Goal: Communication & Community: Answer question/provide support

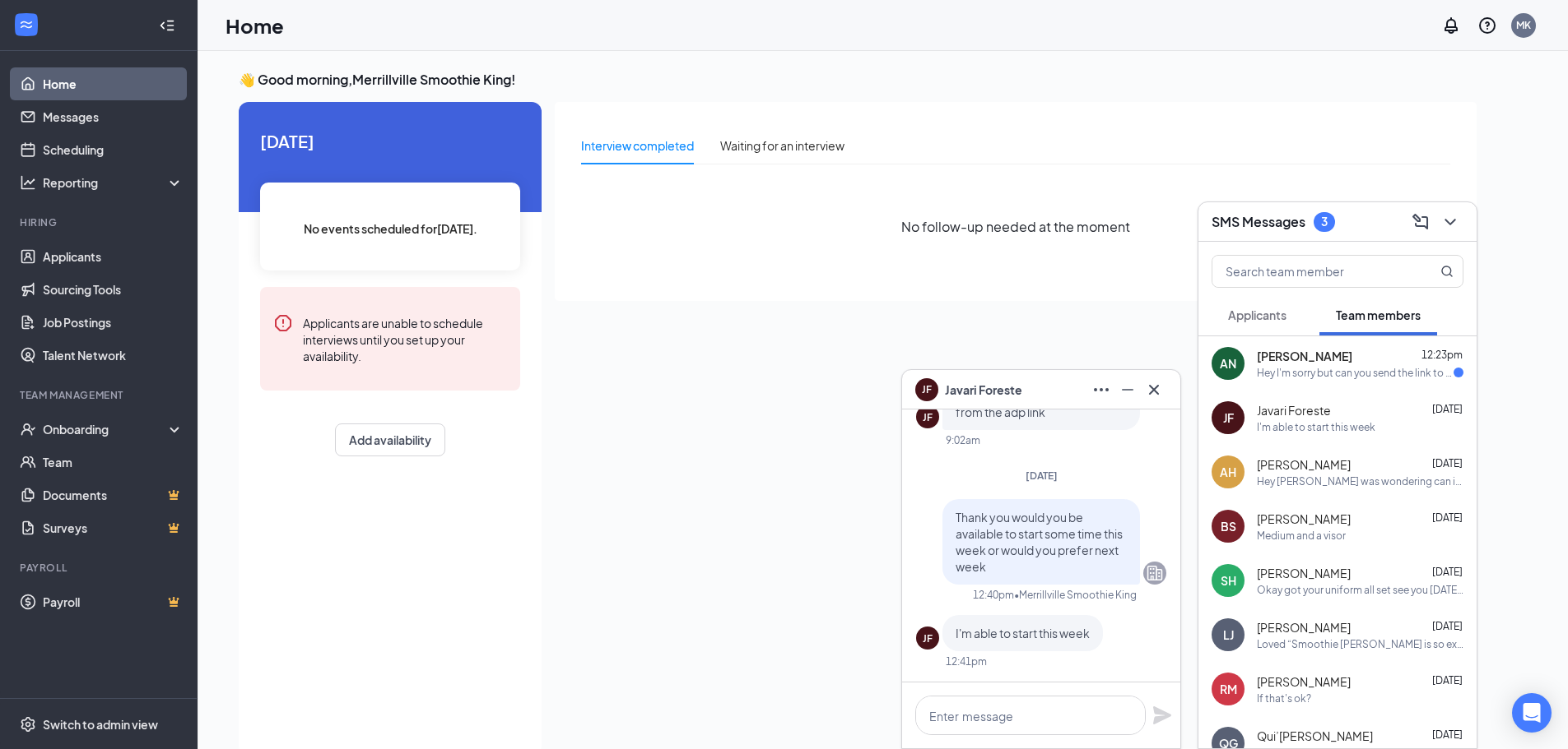
click at [1295, 351] on span "[PERSON_NAME]" at bounding box center [1304, 357] width 95 height 17
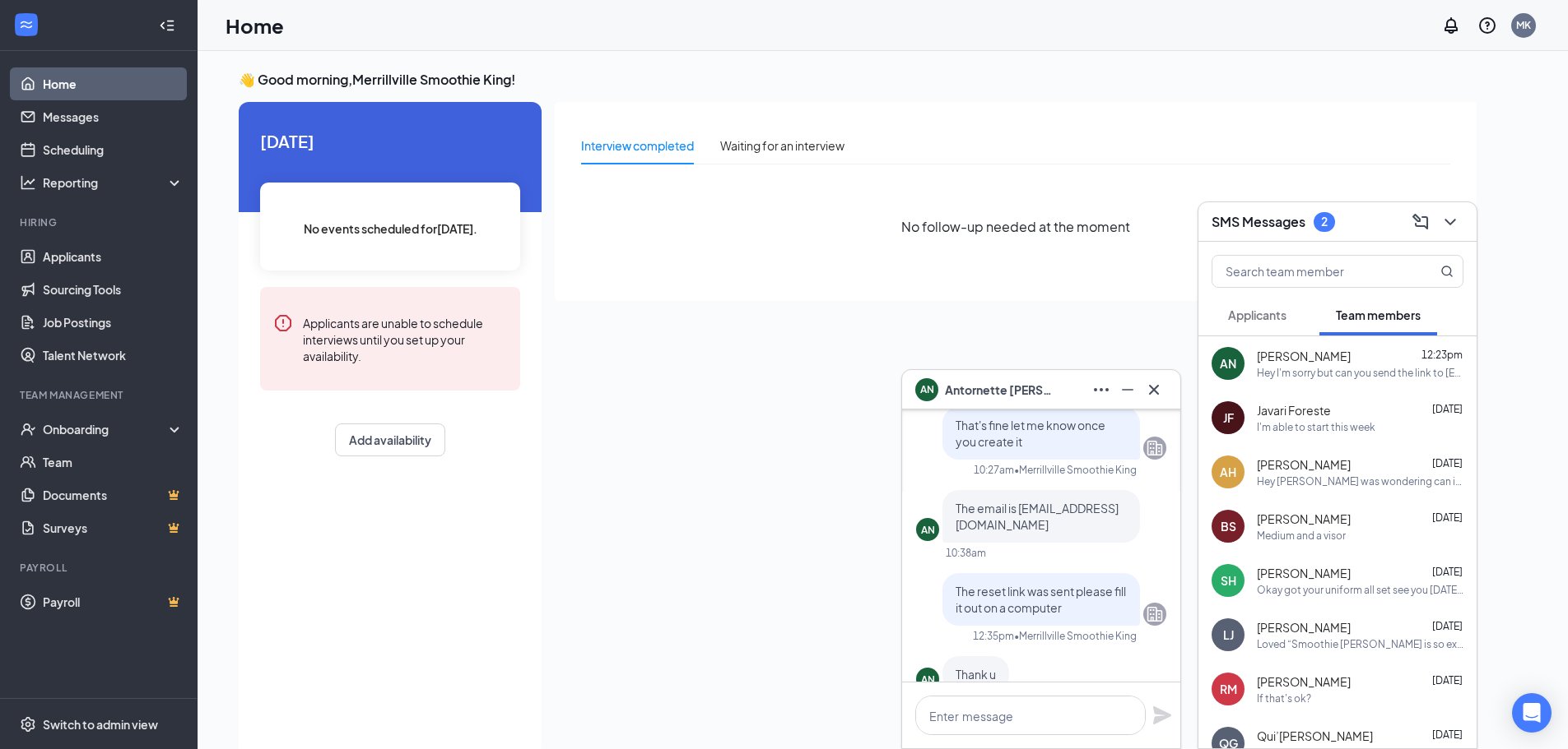
scroll to position [-576, 0]
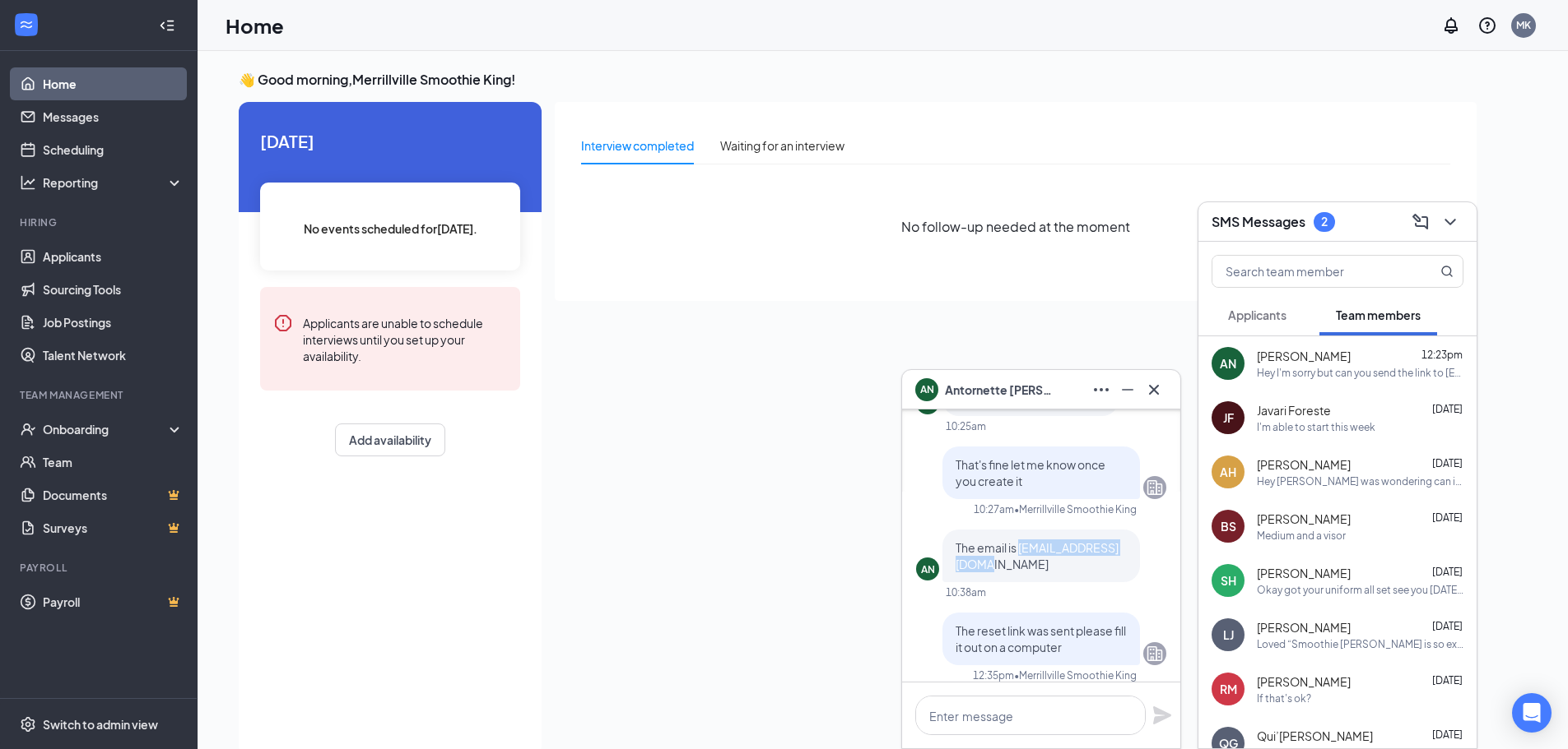
drag, startPoint x: 957, startPoint y: 534, endPoint x: 1115, endPoint y: 545, distance: 158.4
click at [1114, 545] on div "The email is [EMAIL_ADDRESS][DOMAIN_NAME]" at bounding box center [1041, 556] width 197 height 52
drag, startPoint x: 1011, startPoint y: 507, endPoint x: 973, endPoint y: 531, distance: 44.9
click at [980, 541] on span "The email is [EMAIL_ADDRESS][DOMAIN_NAME]" at bounding box center [1036, 556] width 163 height 31
drag, startPoint x: 951, startPoint y: 533, endPoint x: 1094, endPoint y: 543, distance: 143.3
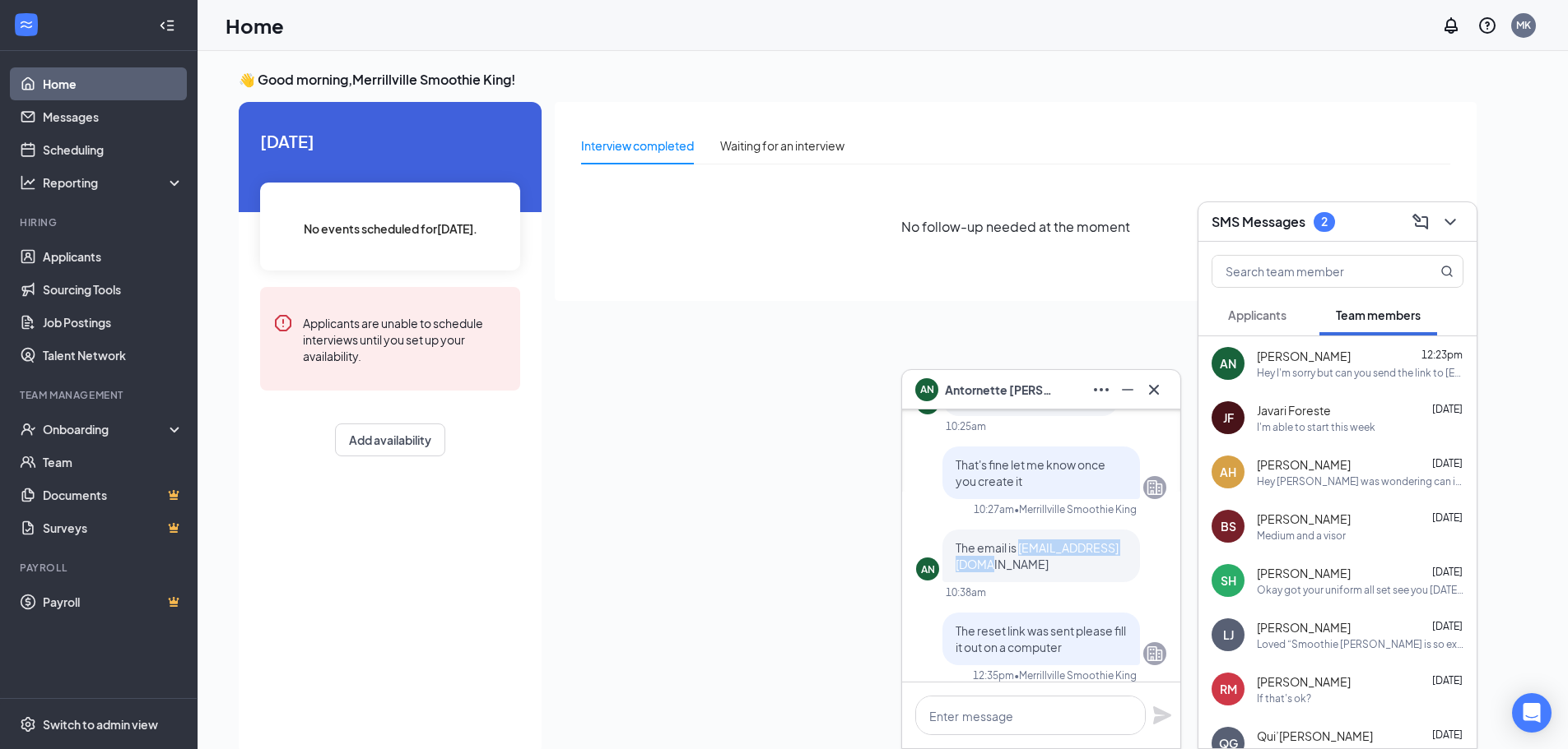
click at [1094, 543] on div "The email is [EMAIL_ADDRESS][DOMAIN_NAME]" at bounding box center [1041, 556] width 197 height 52
copy span "[EMAIL_ADDRESS][DOMAIN_NAME]"
click at [1034, 709] on textarea at bounding box center [1030, 715] width 230 height 40
paste textarea "[EMAIL_ADDRESS][DOMAIN_NAME]"
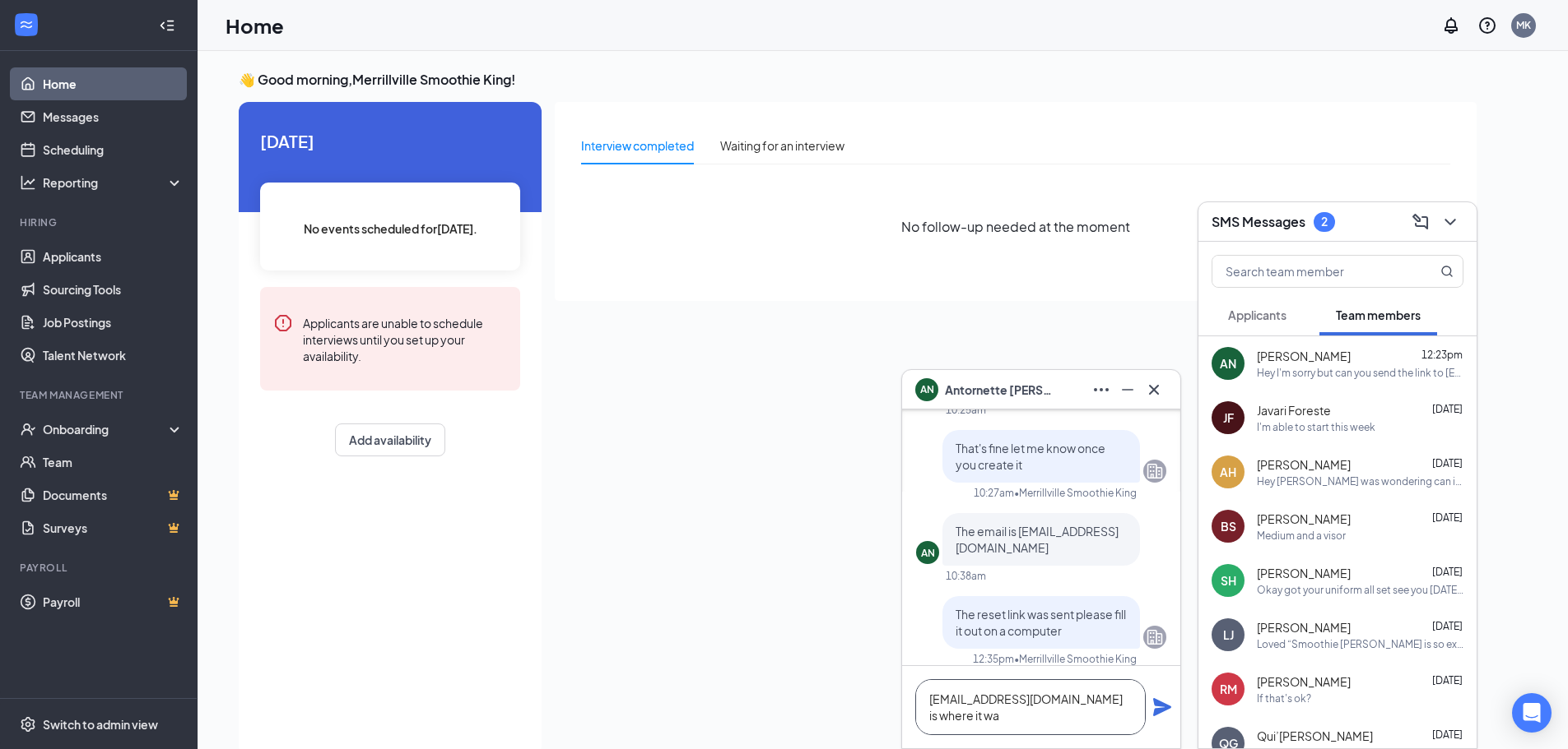
scroll to position [-592, 0]
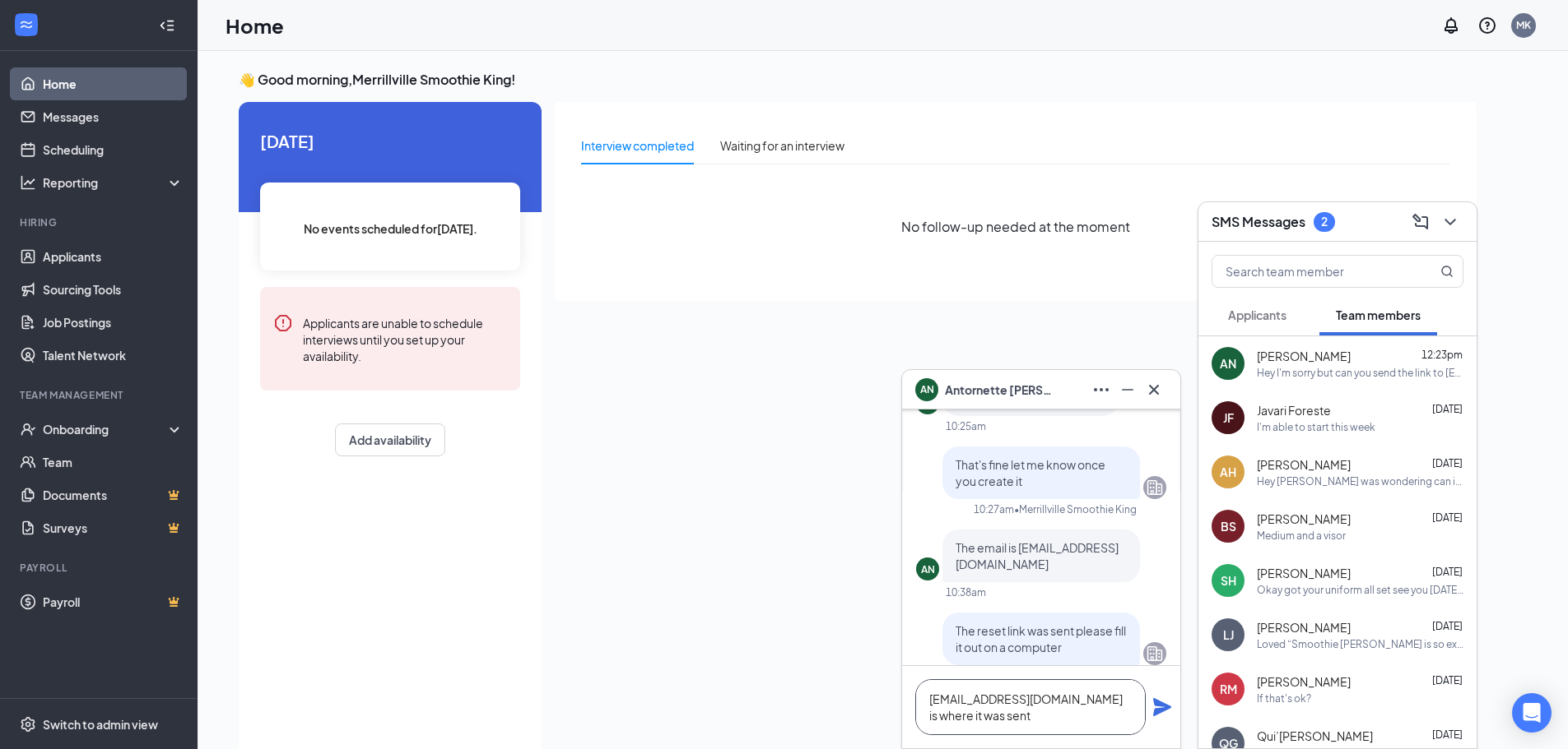
type textarea "[EMAIL_ADDRESS][DOMAIN_NAME] is where it was sent"
click at [1161, 708] on icon "Plane" at bounding box center [1161, 707] width 19 height 19
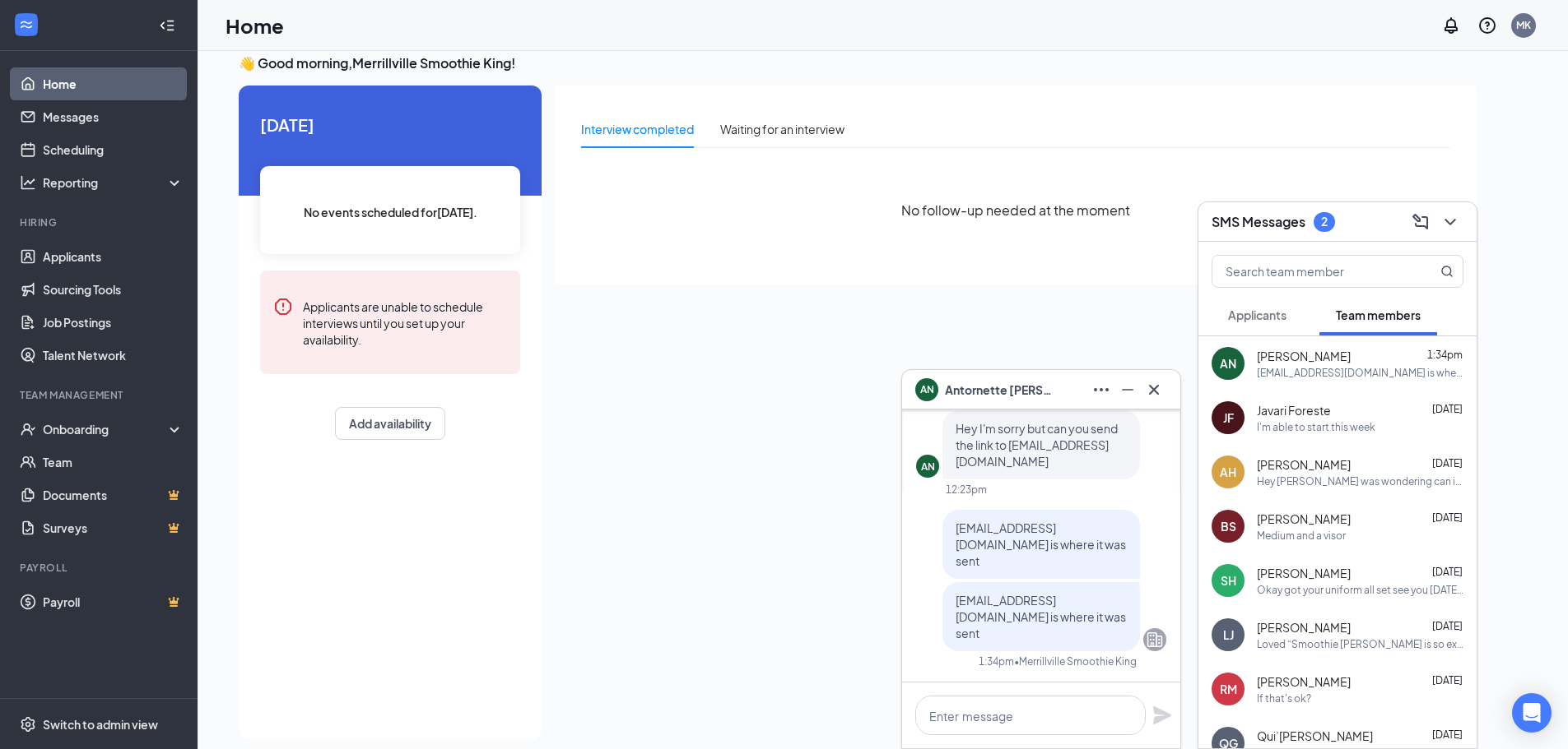
scroll to position [0, 0]
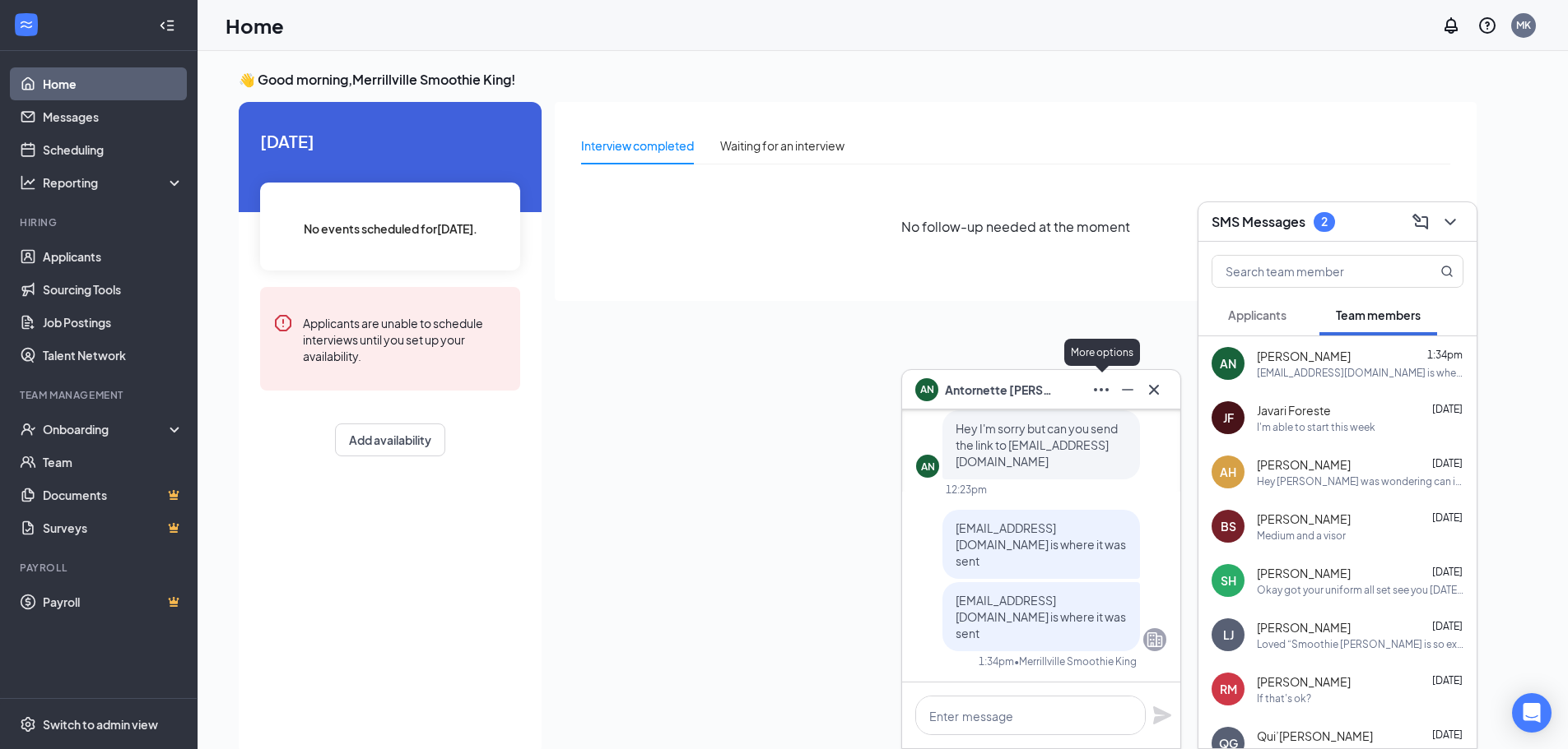
click at [1091, 389] on icon "Ellipses" at bounding box center [1100, 390] width 19 height 19
click at [1135, 427] on link "View employee profile" at bounding box center [1211, 434] width 220 height 17
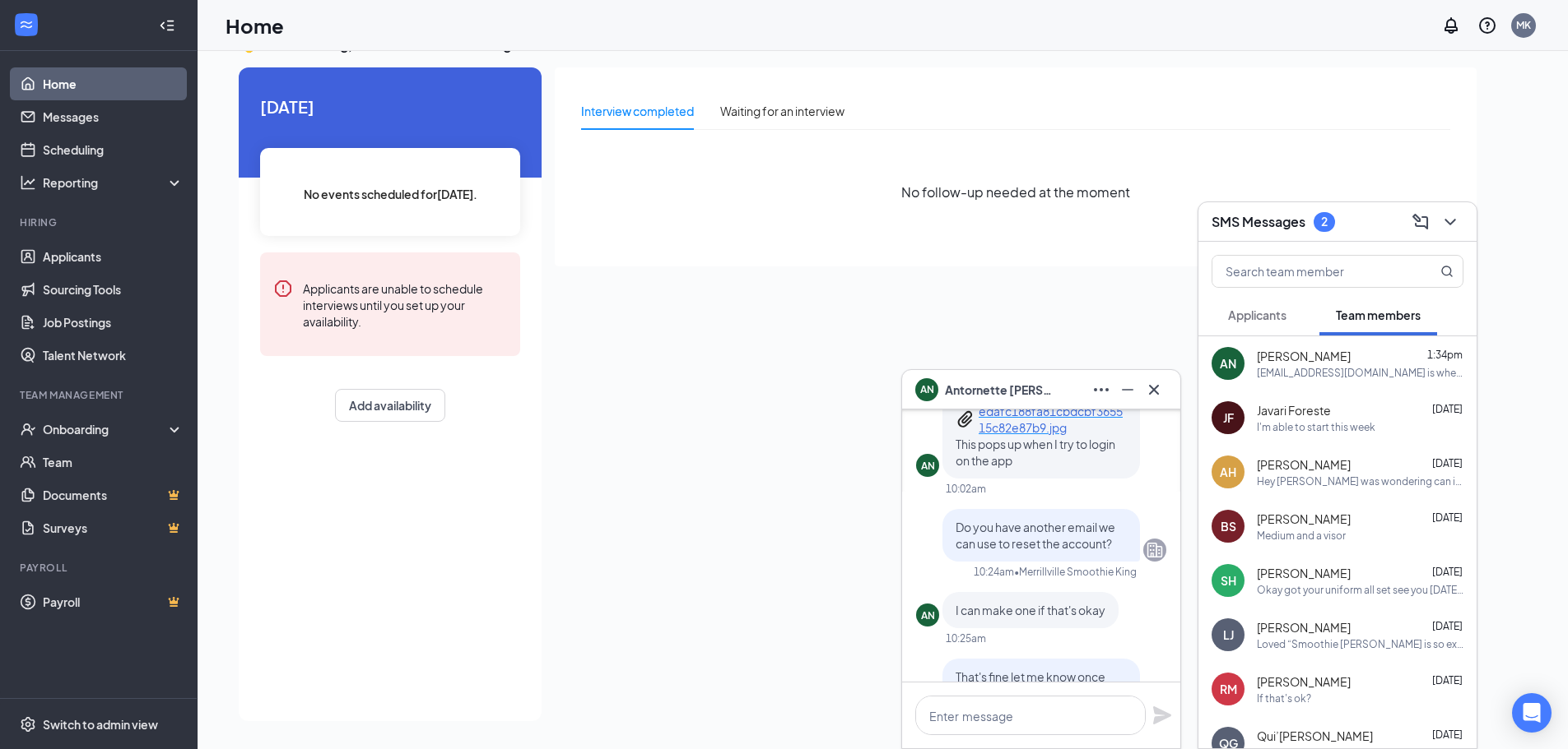
scroll to position [-1151, 0]
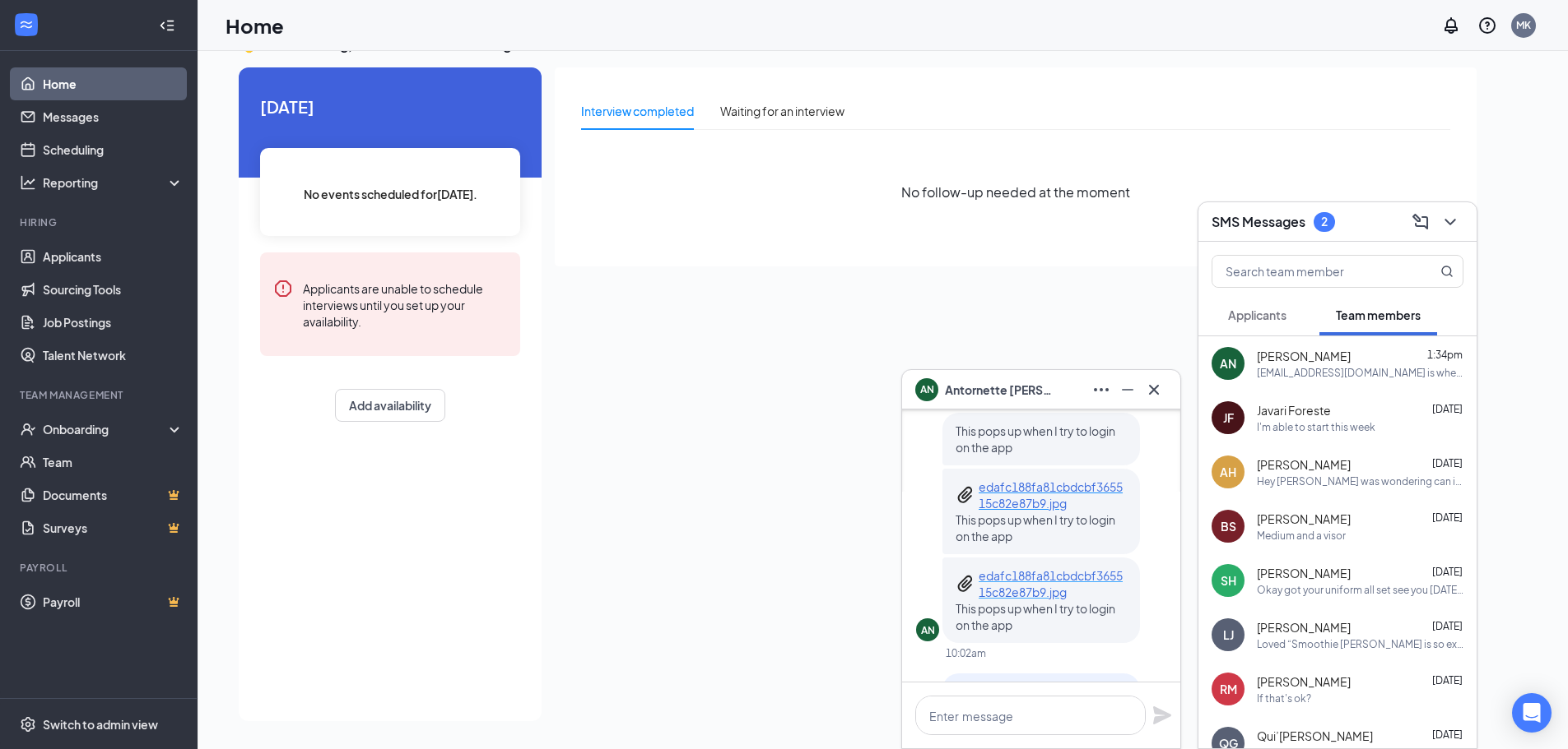
click at [1031, 595] on p "edafc188fa81cbdcbf365515c82e87b9.jpg" at bounding box center [1053, 584] width 149 height 33
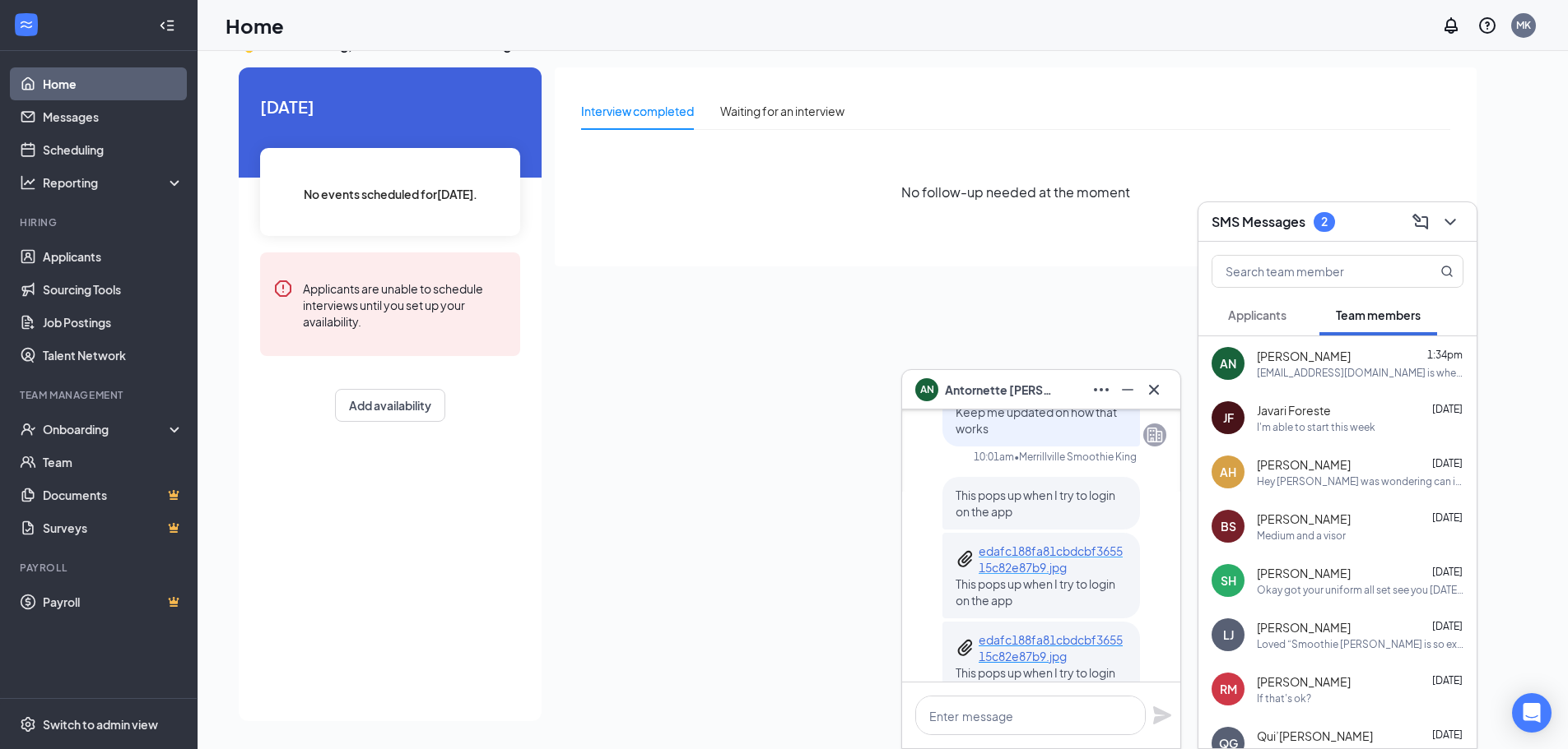
scroll to position [-1234, 0]
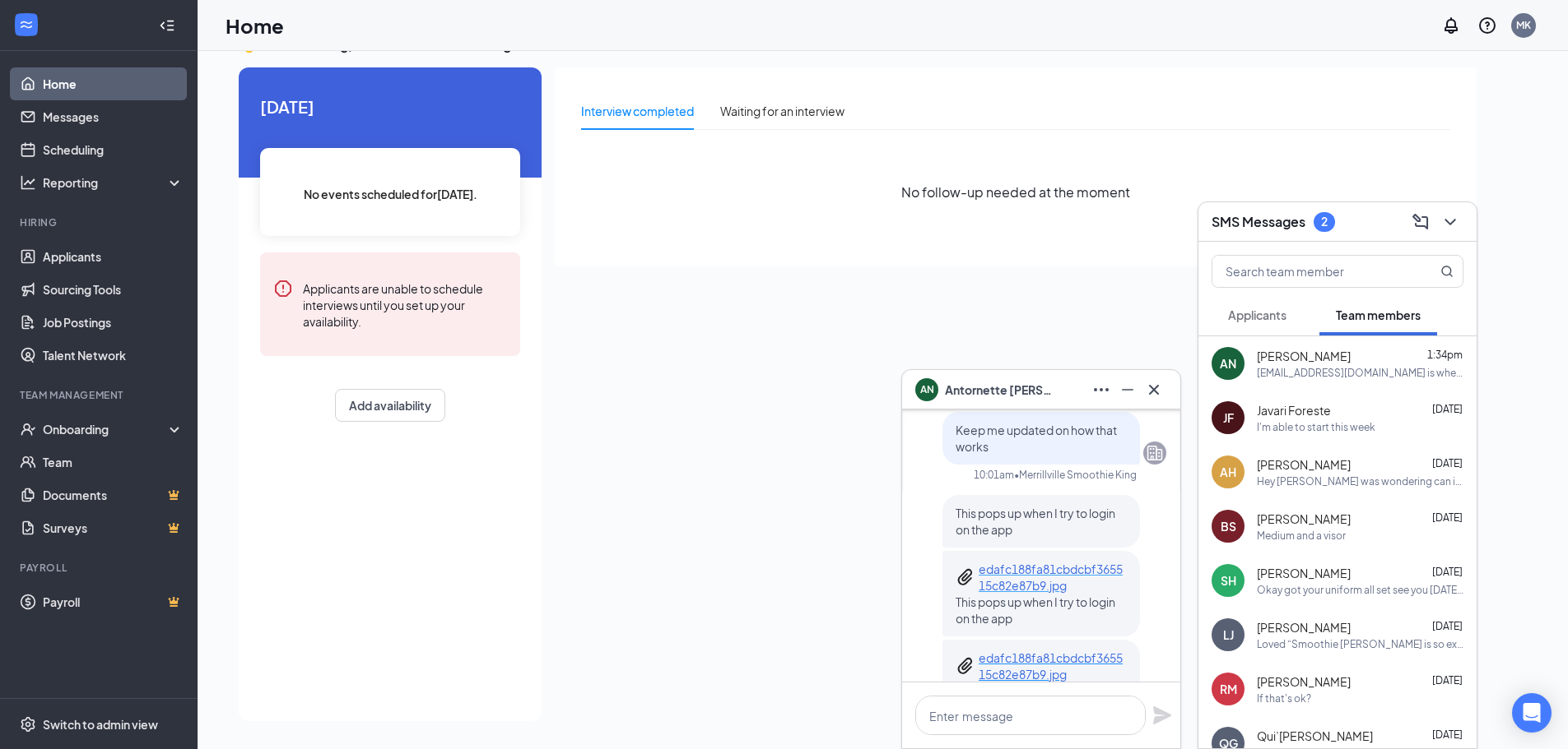
click at [1031, 574] on p "edafc188fa81cbdcbf365515c82e87b9.jpg" at bounding box center [1053, 577] width 149 height 33
